Goal: Navigation & Orientation: Find specific page/section

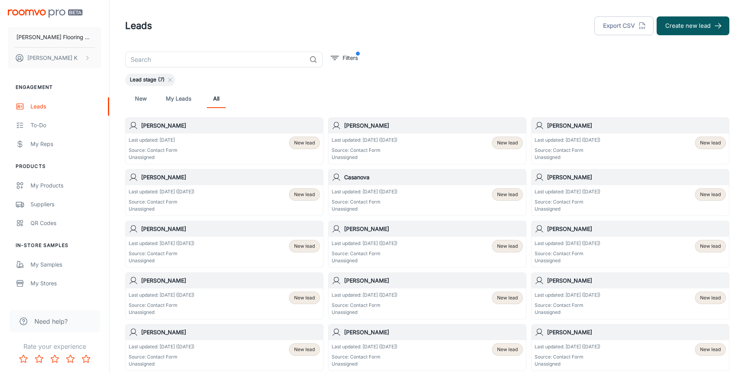
click at [219, 242] on div "Last updated: [DATE] ([DATE]) Source: Contact Form Unassigned New lead" at bounding box center [224, 252] width 191 height 24
click at [570, 239] on div "Last updated: [DATE] ([DATE]) Source: Contact Form Unassigned New lead" at bounding box center [629, 251] width 197 height 30
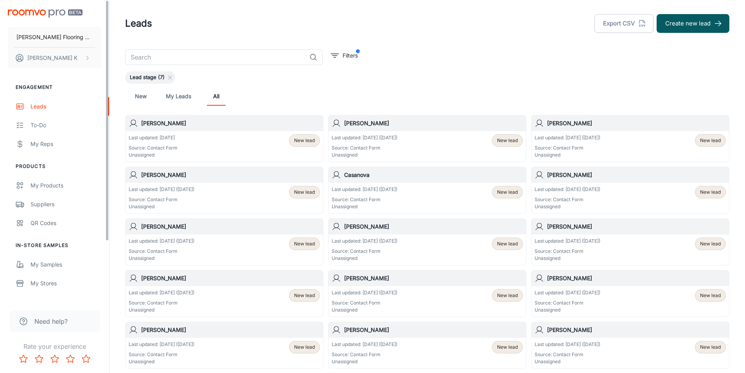
scroll to position [39, 0]
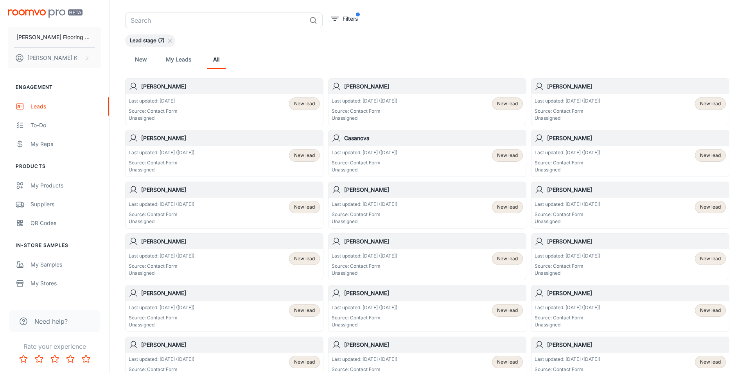
click at [367, 260] on div "Last updated: [DATE] ([DATE]) Source: Contact Form Unassigned" at bounding box center [364, 264] width 66 height 24
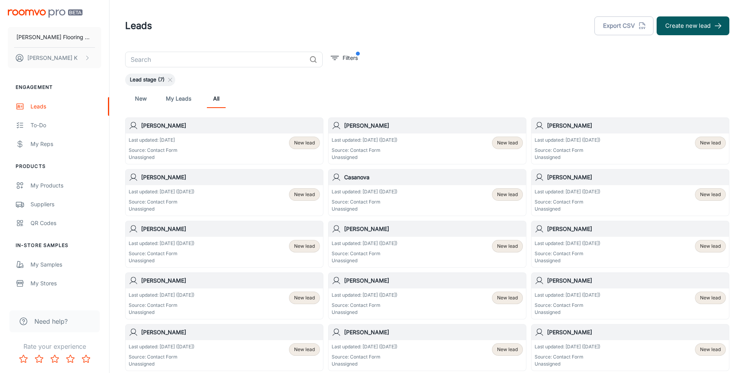
click at [574, 290] on div "Last updated: [DATE] ([DATE]) Source: Contact Form Unassigned New lead" at bounding box center [629, 303] width 197 height 30
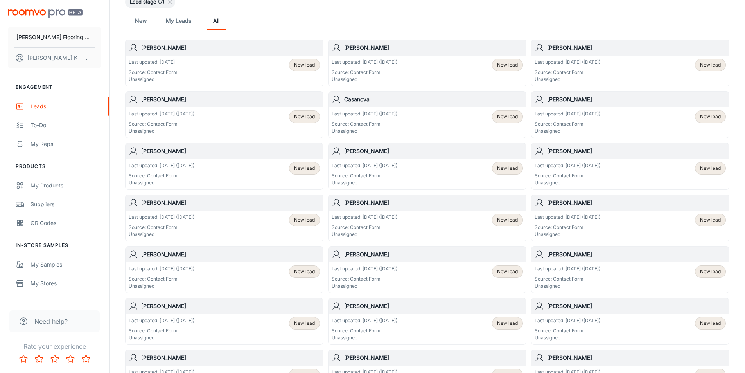
scroll to position [78, 0]
click at [359, 317] on p "Last updated: [DATE] ([DATE])" at bounding box center [364, 319] width 66 height 7
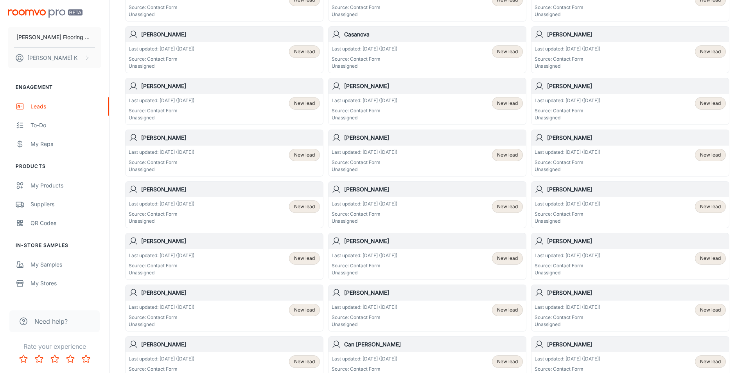
scroll to position [156, 0]
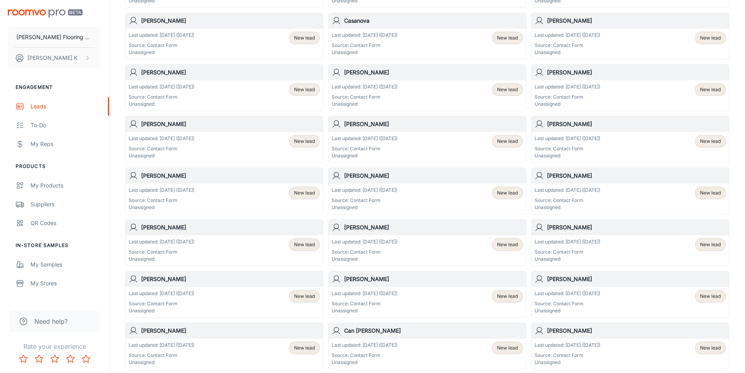
click at [171, 283] on h6 "[PERSON_NAME]" at bounding box center [230, 278] width 179 height 9
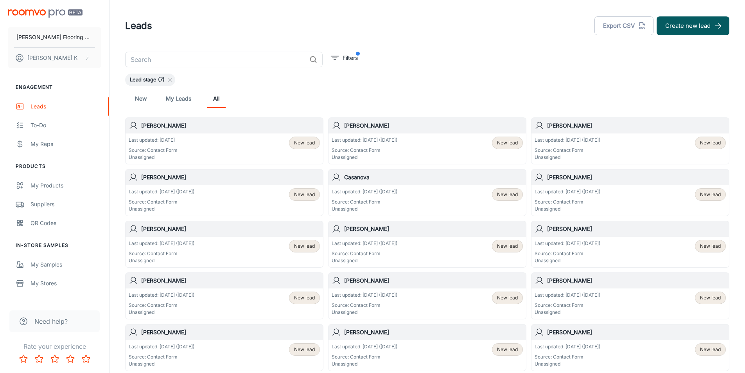
click at [552, 183] on div "[PERSON_NAME]" at bounding box center [629, 177] width 197 height 16
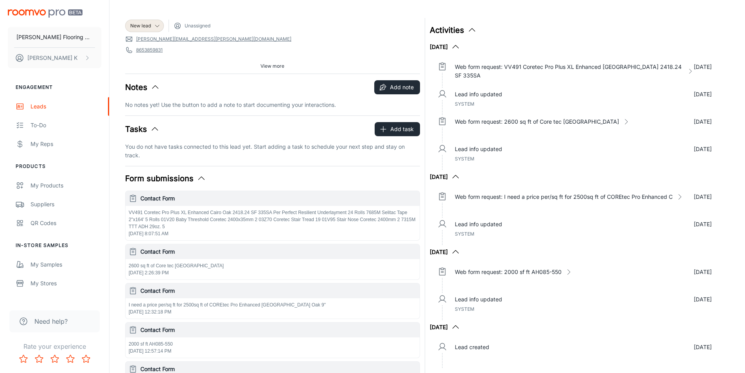
scroll to position [78, 0]
